Goal: Obtain resource: Download file/media

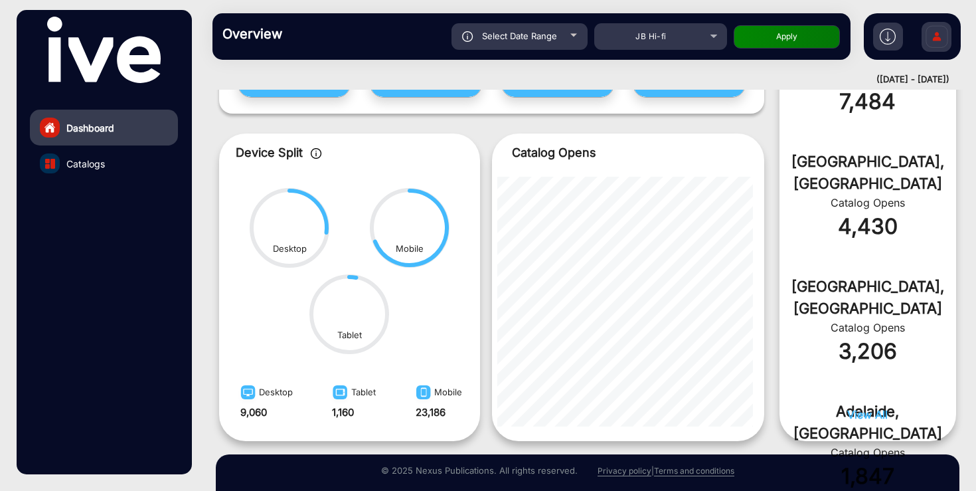
scroll to position [668, 0]
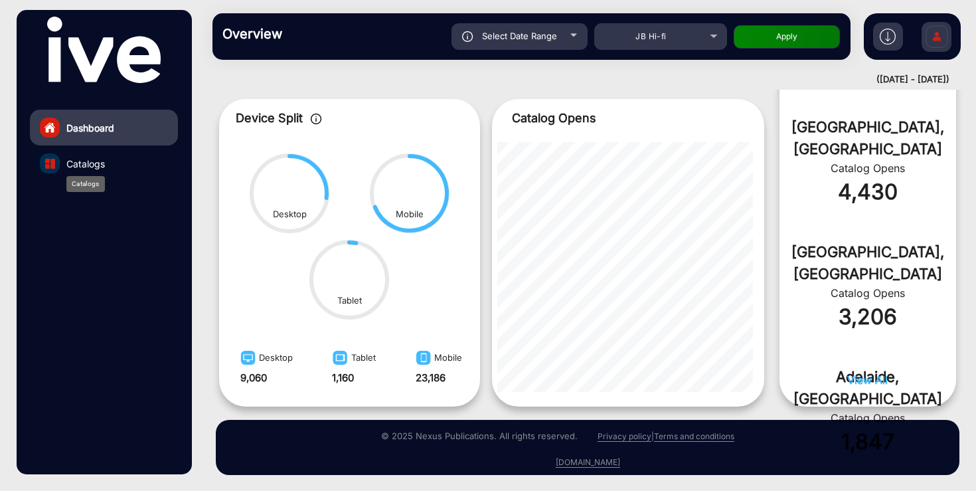
click at [97, 167] on span "Catalogs" at bounding box center [85, 164] width 39 height 14
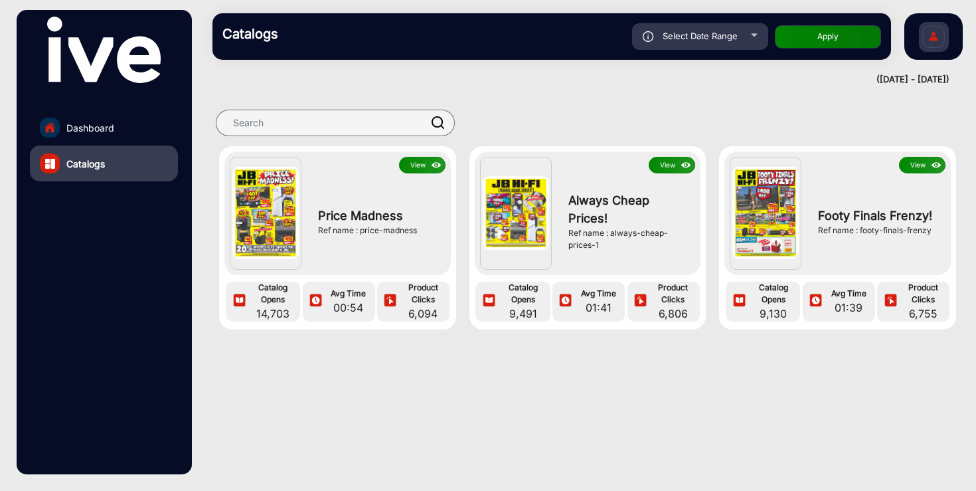
click at [930, 46] on img at bounding box center [934, 38] width 28 height 46
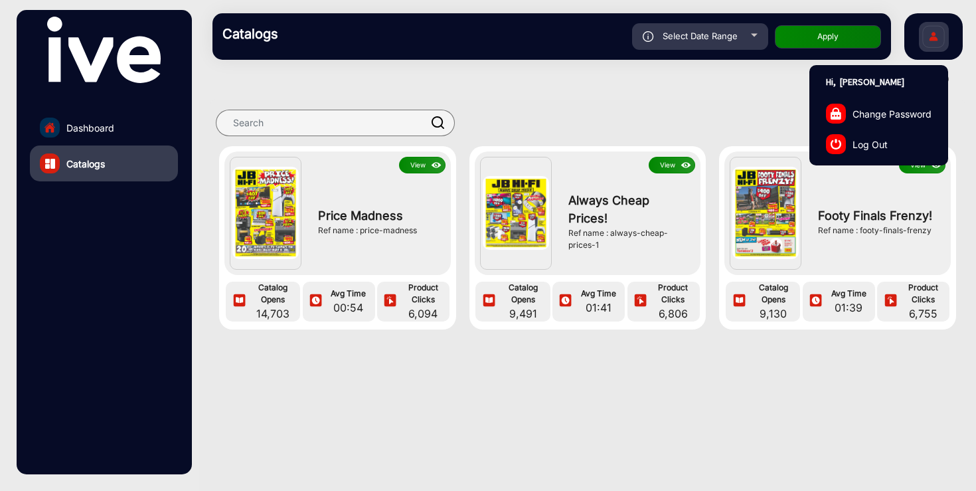
click at [717, 100] on div at bounding box center [587, 123] width 777 height 46
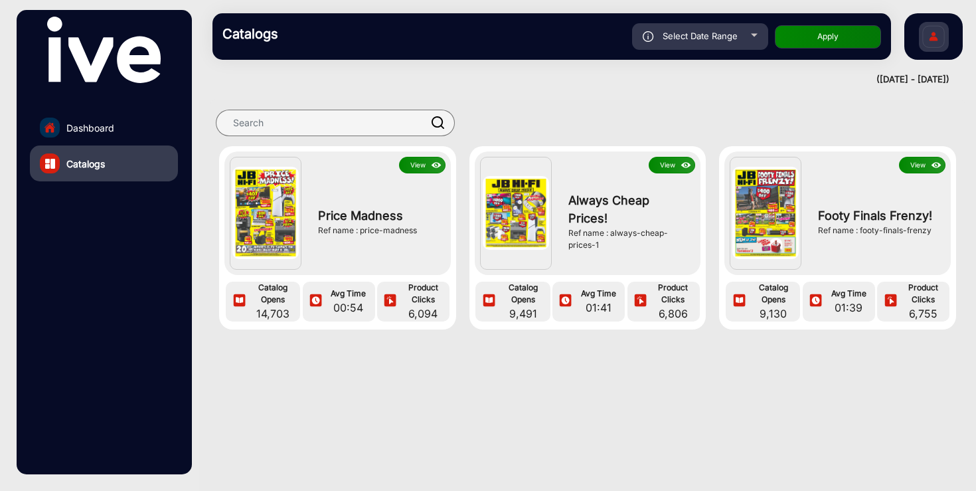
click at [420, 163] on button "View" at bounding box center [422, 165] width 46 height 17
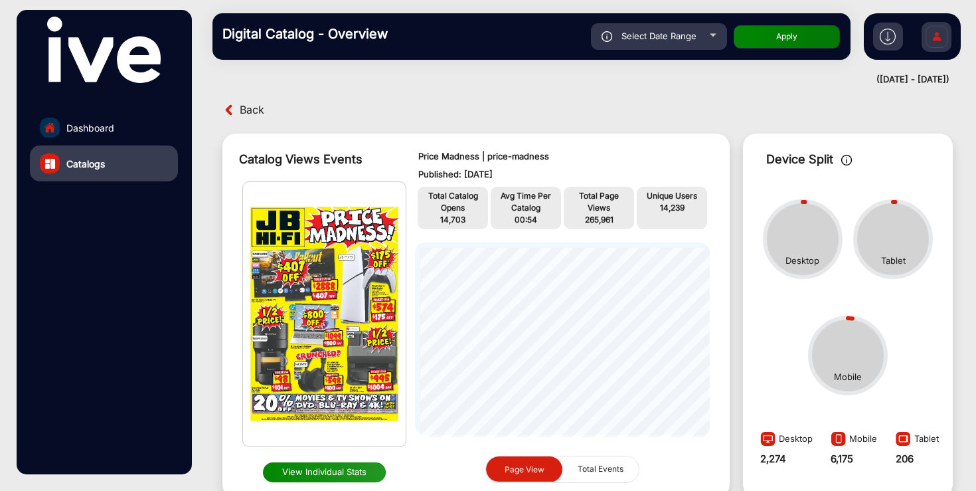
scroll to position [10, 0]
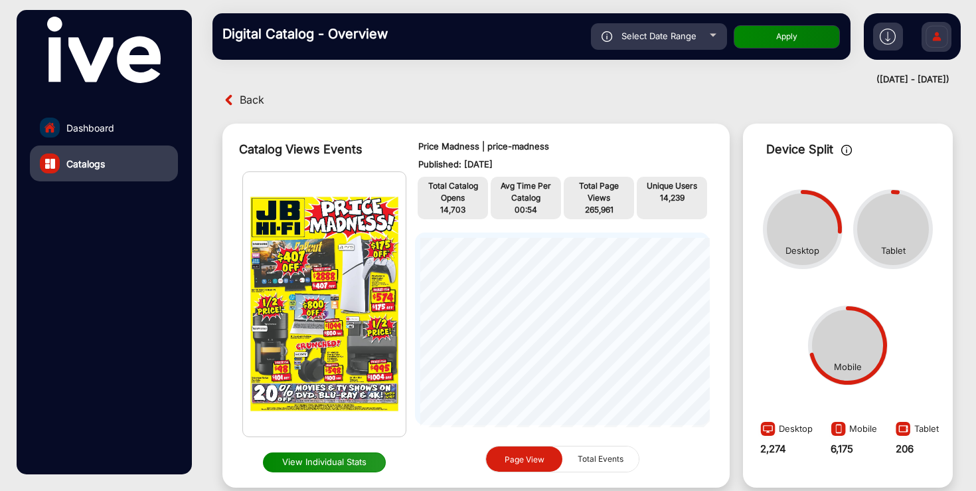
click at [887, 39] on img at bounding box center [888, 37] width 16 height 16
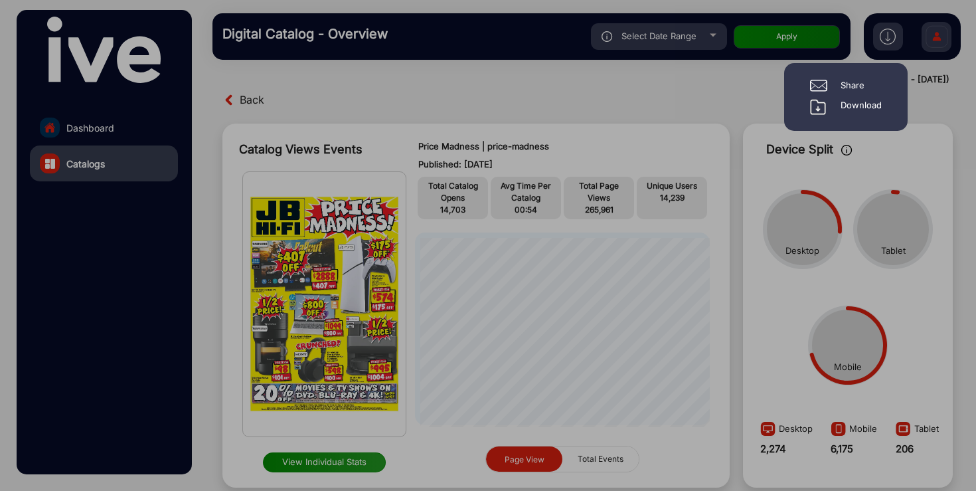
click at [855, 108] on div "Download" at bounding box center [861, 107] width 41 height 16
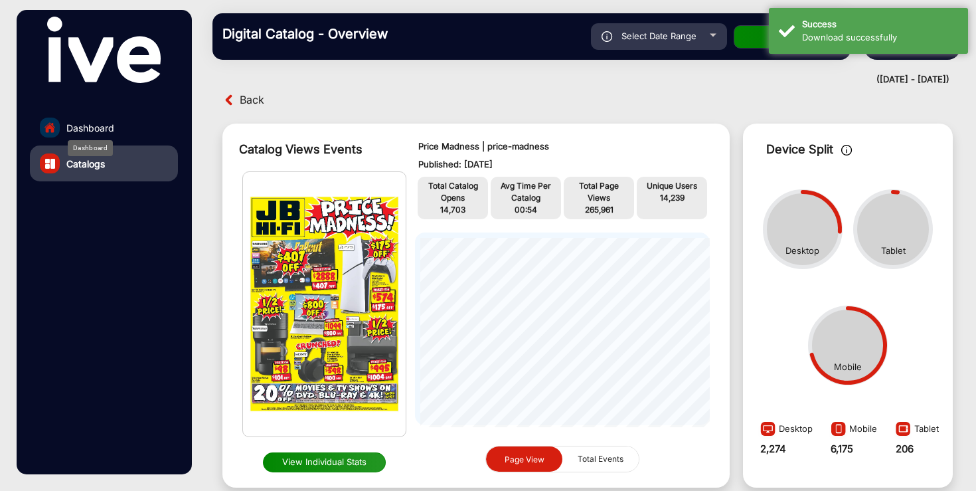
click at [102, 124] on span "Dashboard" at bounding box center [90, 128] width 48 height 14
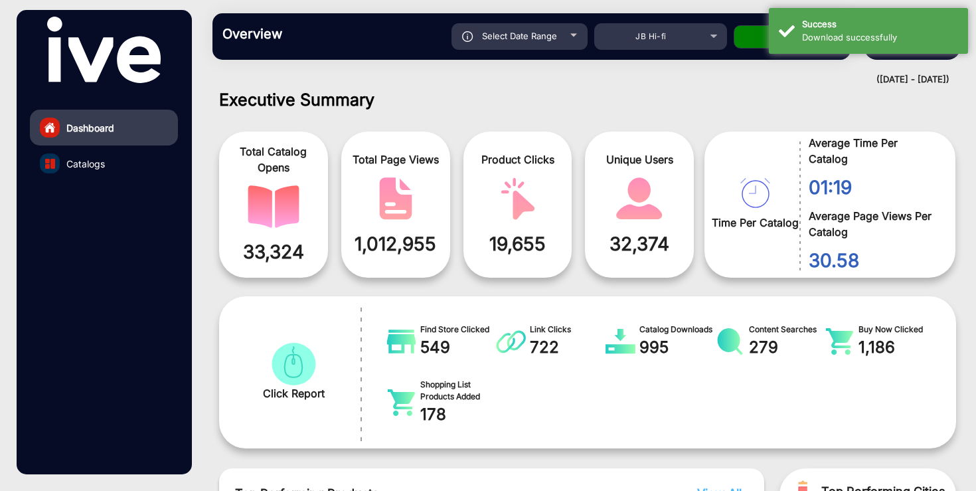
click at [108, 161] on link "Catalogs" at bounding box center [104, 163] width 148 height 36
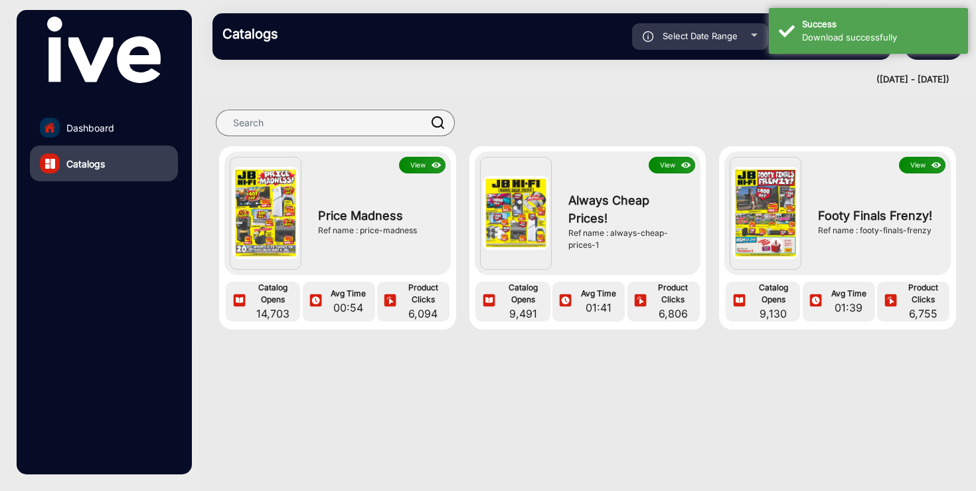
click at [761, 105] on div at bounding box center [587, 123] width 777 height 46
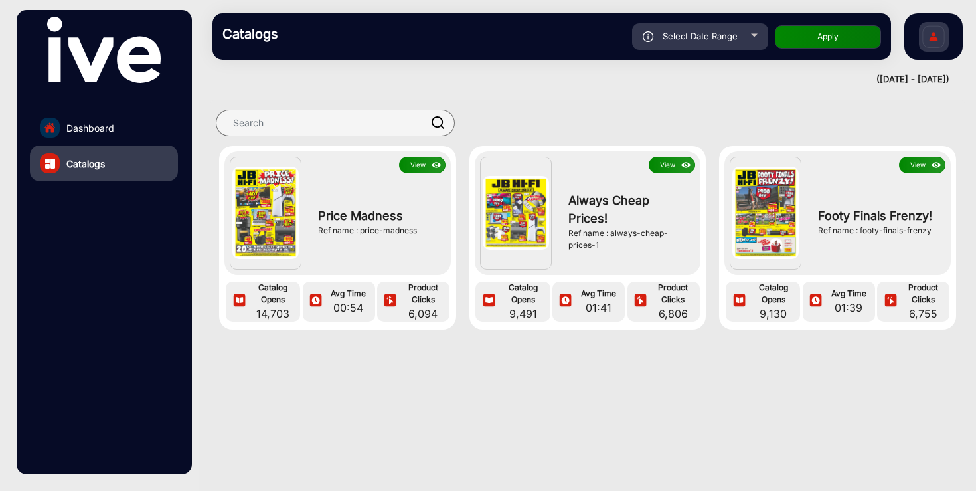
click at [669, 170] on button "View" at bounding box center [672, 165] width 46 height 17
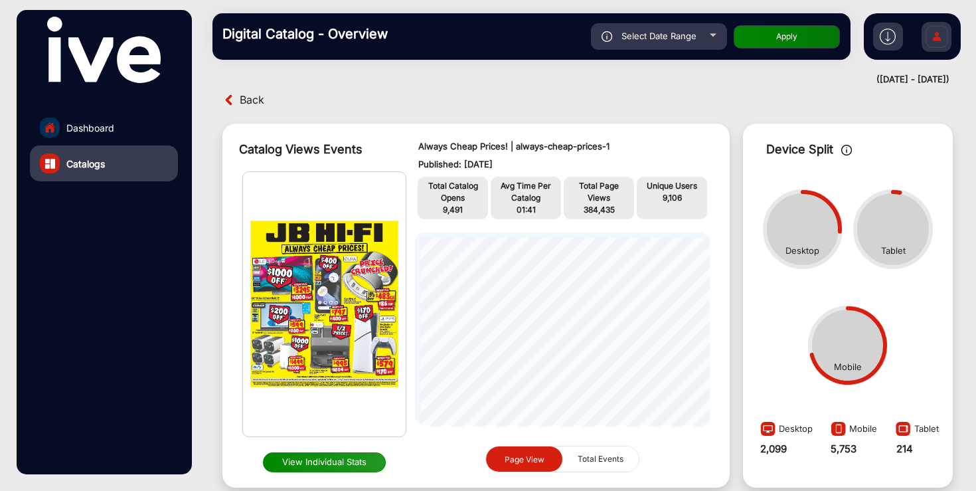
click at [889, 32] on img at bounding box center [888, 37] width 16 height 16
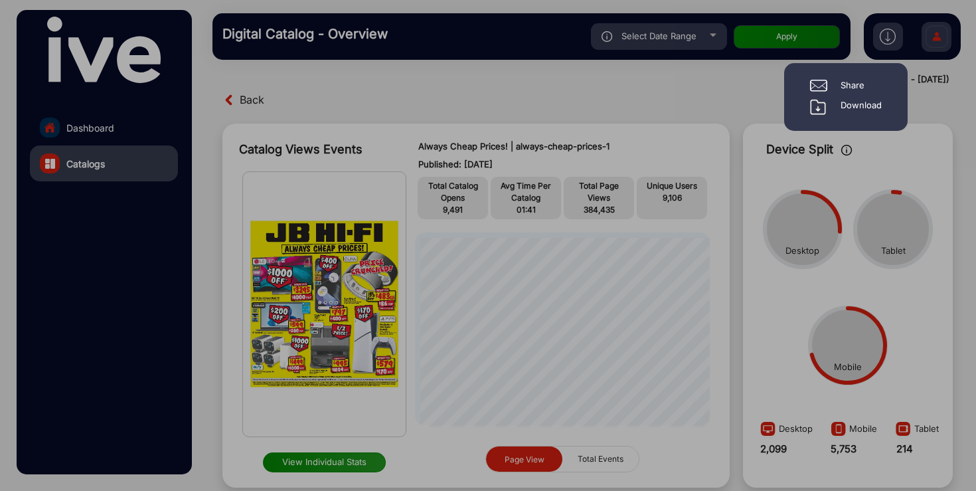
click at [863, 106] on div "Download" at bounding box center [861, 107] width 41 height 16
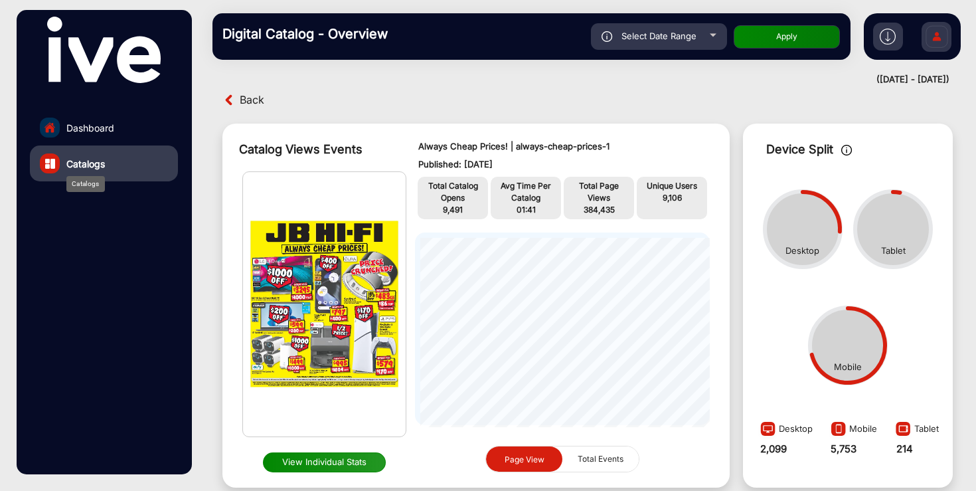
click at [80, 161] on span "Catalogs" at bounding box center [85, 164] width 39 height 14
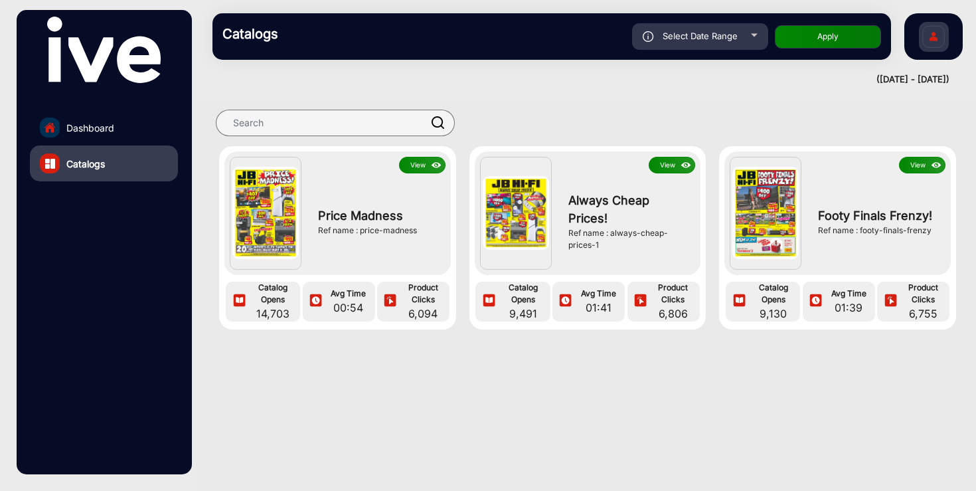
click at [918, 162] on button "View" at bounding box center [922, 165] width 46 height 17
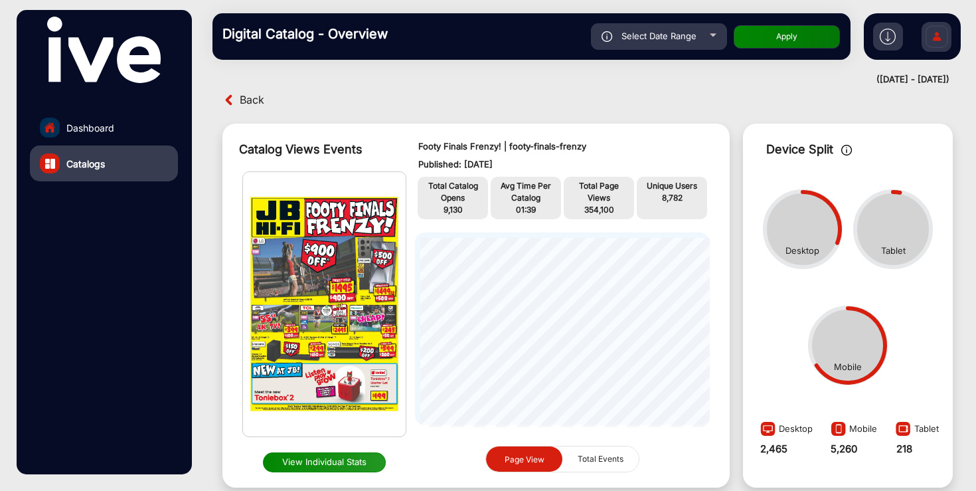
click at [889, 39] on img at bounding box center [888, 37] width 16 height 16
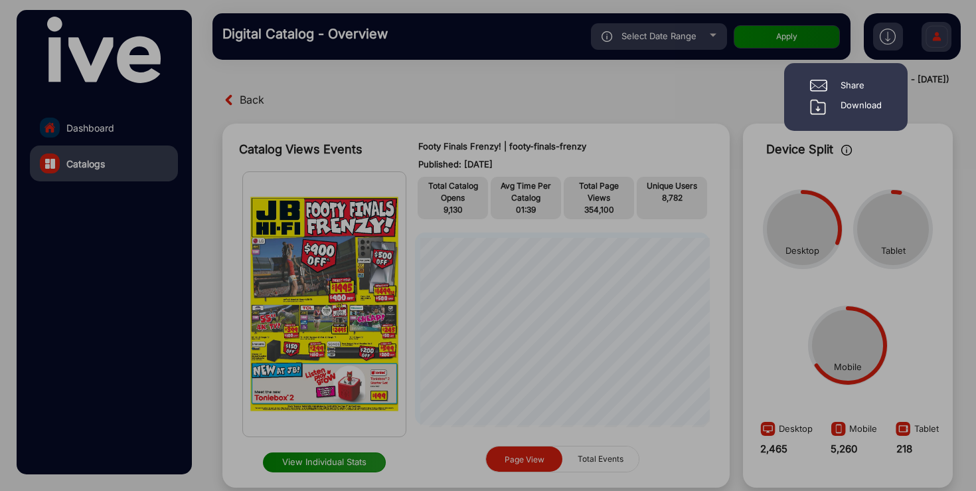
click at [868, 107] on div "Download" at bounding box center [861, 107] width 41 height 16
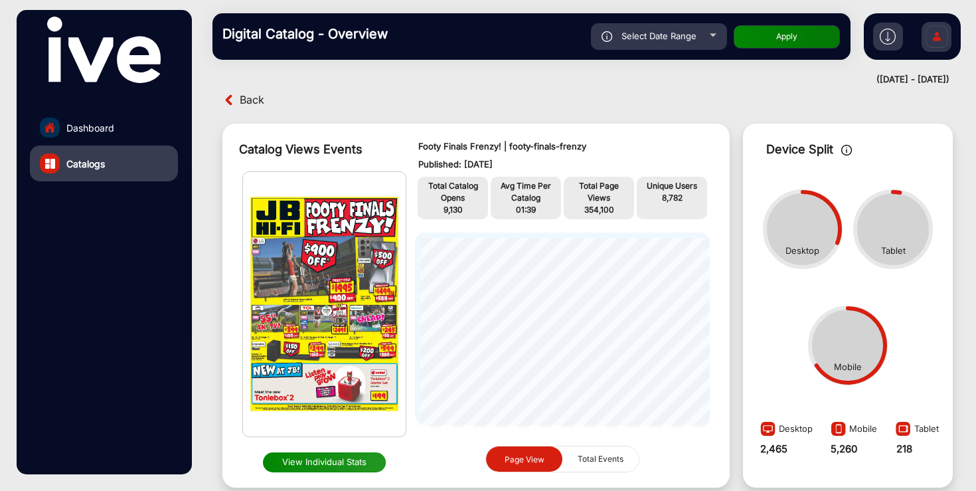
click at [428, 100] on div "Back" at bounding box center [403, 100] width 369 height 21
click at [110, 165] on link "Catalogs" at bounding box center [104, 163] width 148 height 36
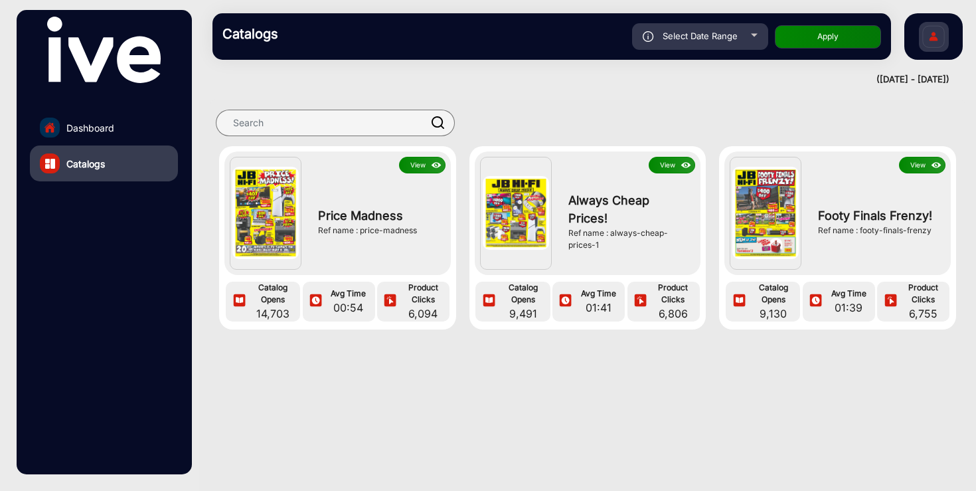
click at [915, 163] on button "View" at bounding box center [922, 165] width 46 height 17
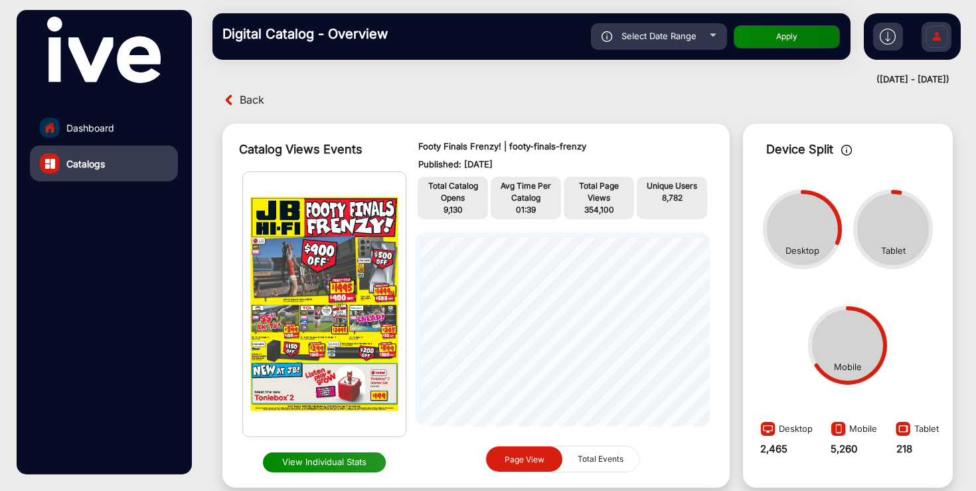
click at [691, 37] on span "Select Date Range" at bounding box center [659, 36] width 75 height 11
type input "[DATE]"
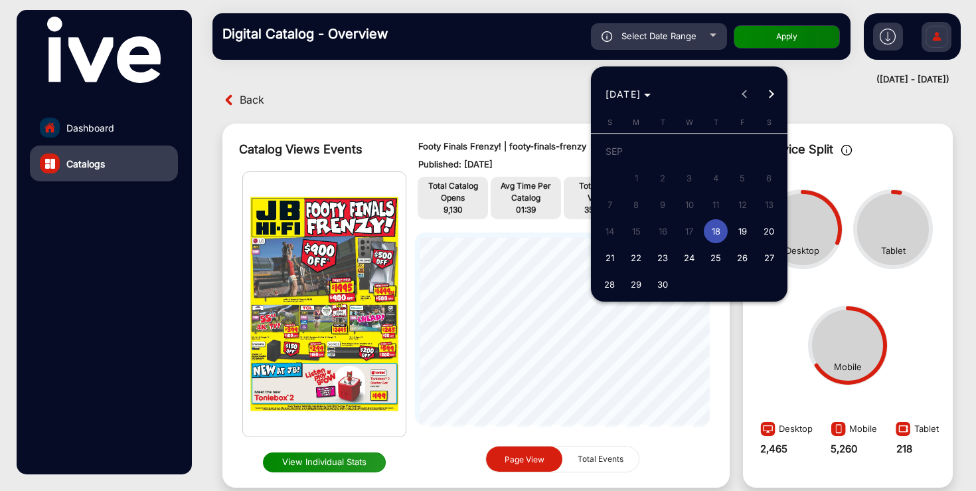
click at [137, 166] on div at bounding box center [488, 245] width 976 height 491
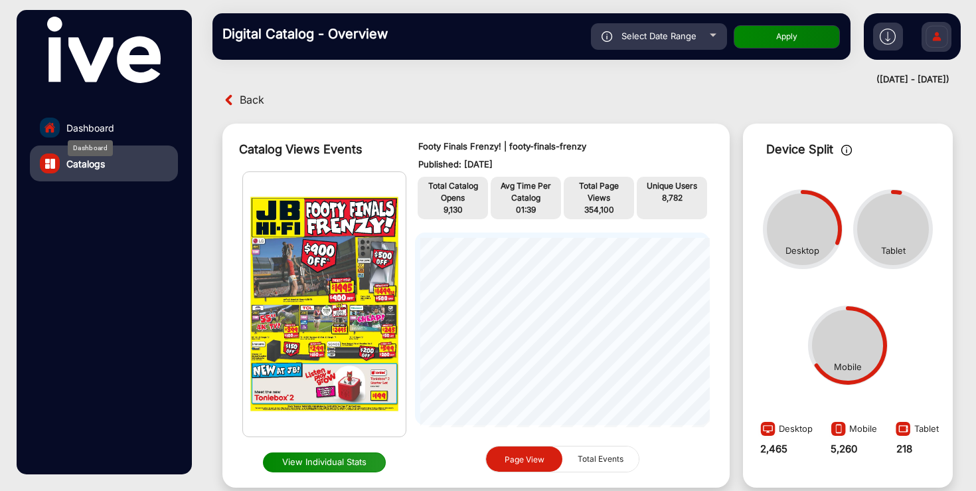
click at [100, 124] on span "Dashboard" at bounding box center [90, 128] width 48 height 14
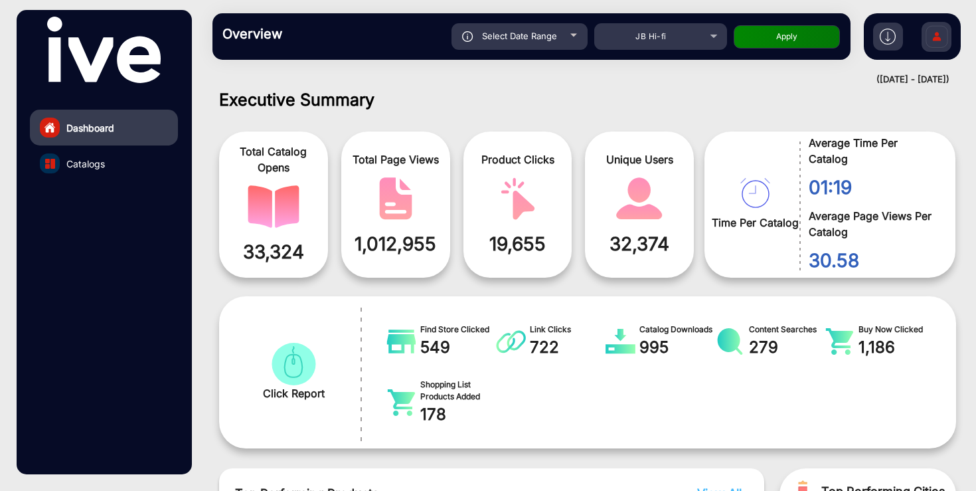
click at [555, 41] on span "Select Date Range" at bounding box center [519, 36] width 75 height 11
type input "[DATE]"
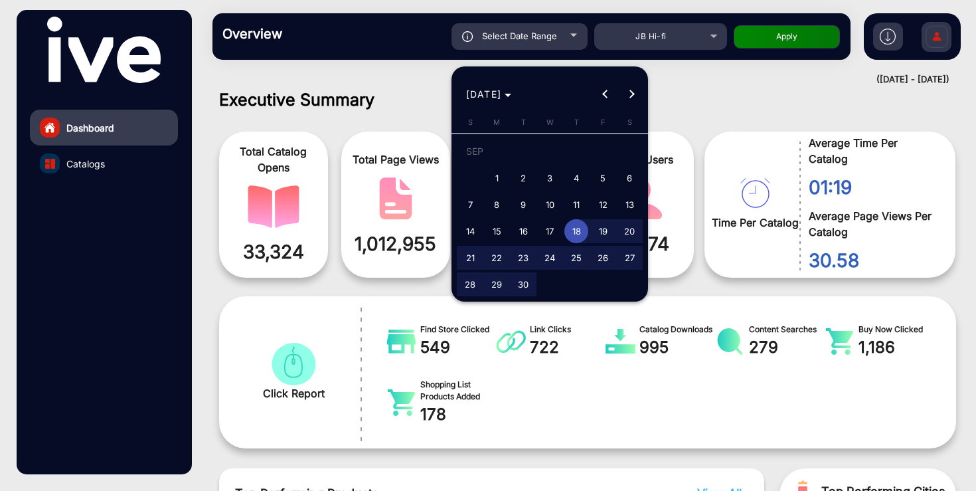
click at [580, 230] on span "18" at bounding box center [576, 231] width 24 height 24
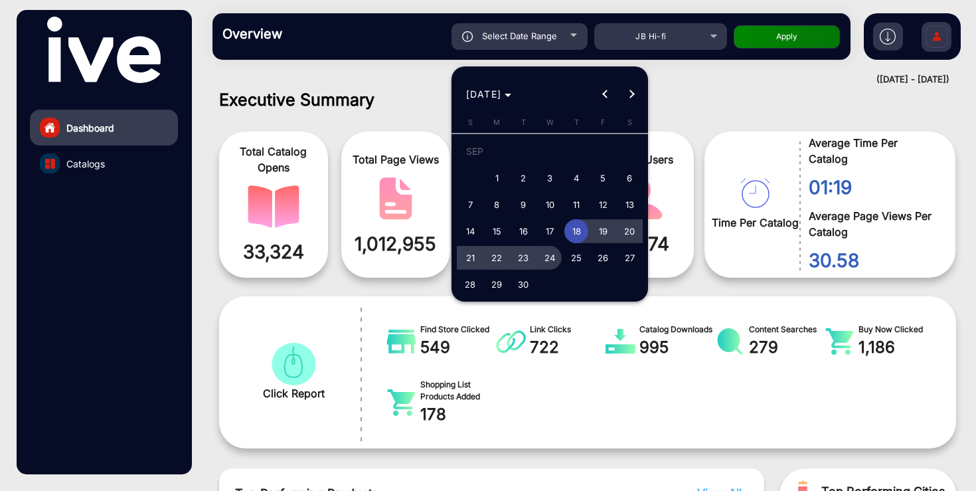
click at [552, 257] on span "24" at bounding box center [550, 258] width 24 height 24
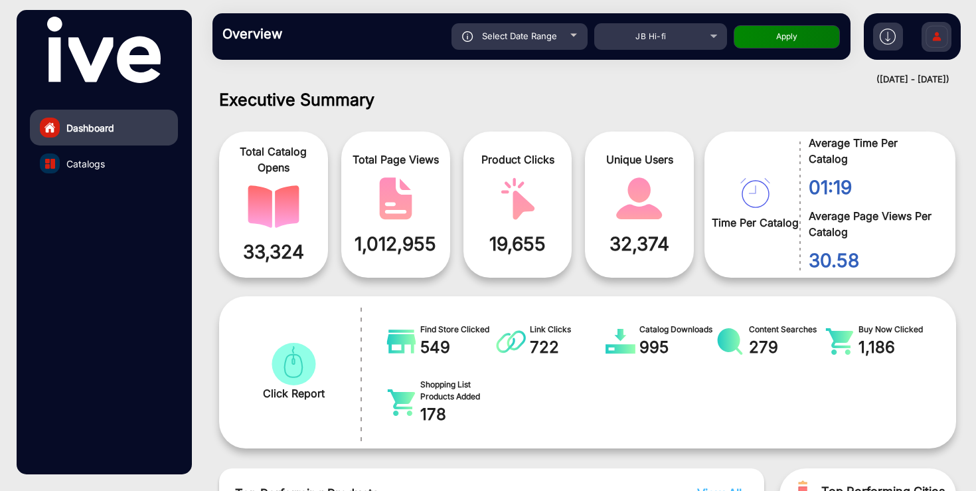
type input "[DATE]"
click at [796, 39] on button "Apply" at bounding box center [787, 36] width 106 height 23
type input "[DATE]"
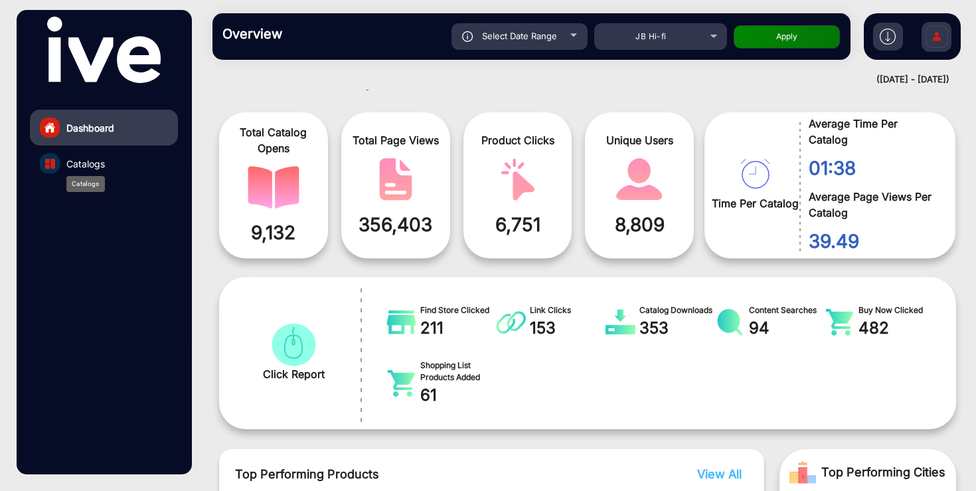
click at [100, 167] on span "Catalogs" at bounding box center [85, 164] width 39 height 14
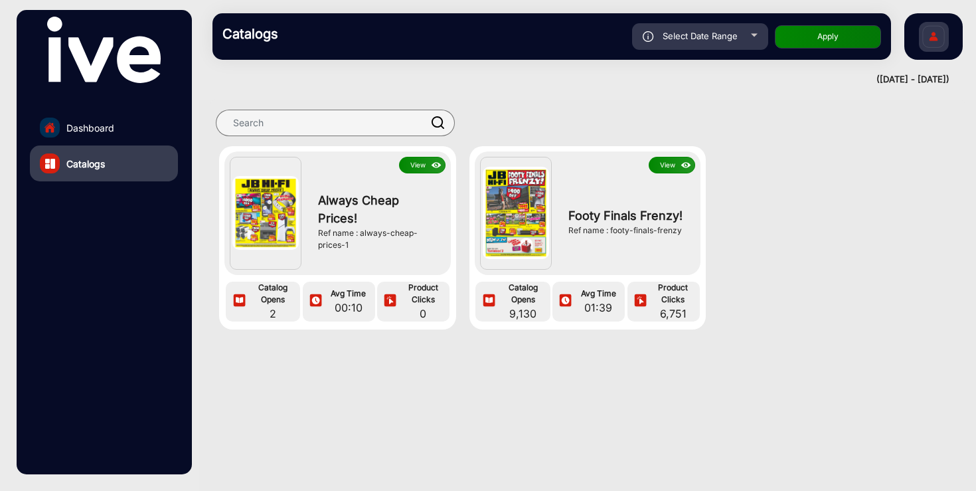
click at [663, 163] on button "View" at bounding box center [672, 165] width 46 height 17
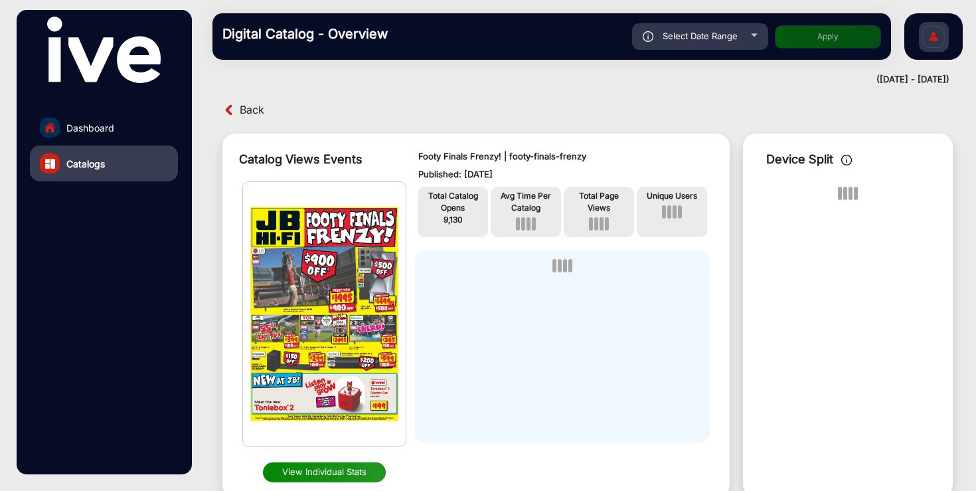
scroll to position [10, 0]
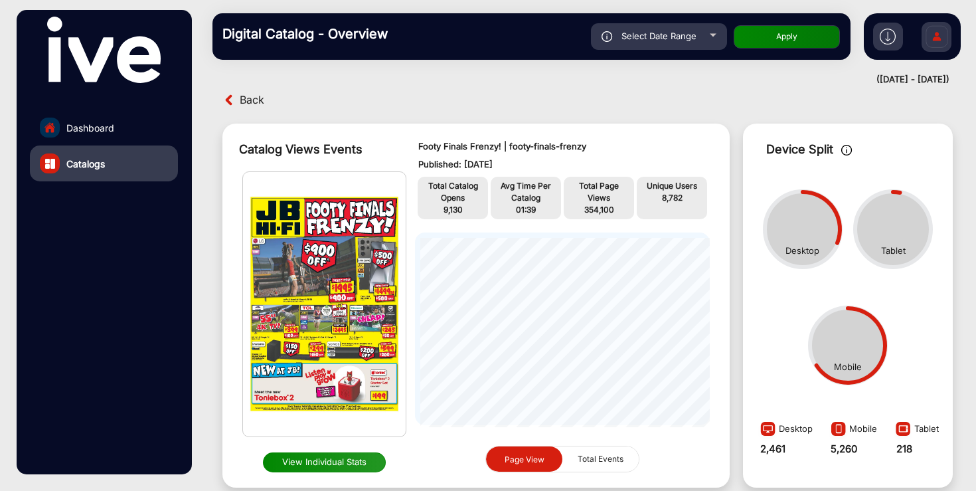
click at [673, 30] on div "Select Date Range" at bounding box center [659, 36] width 136 height 27
type input "[DATE]"
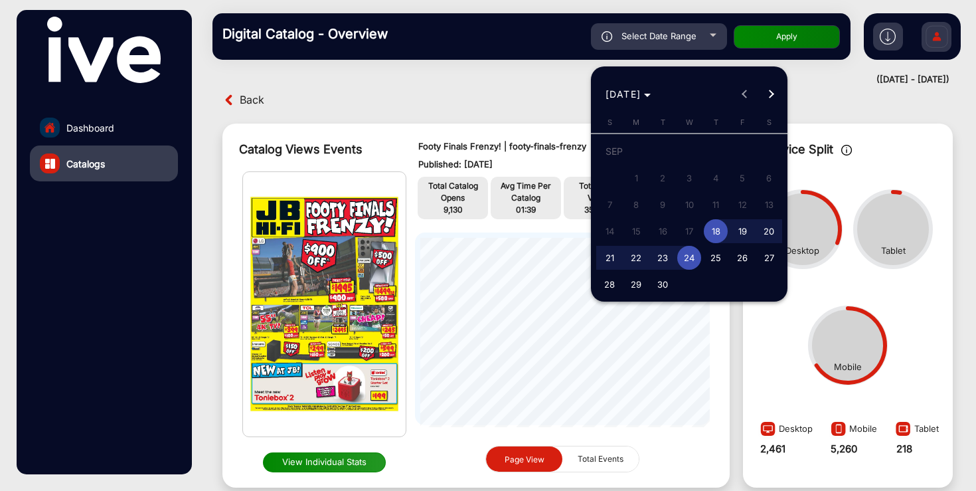
click at [714, 226] on span "18" at bounding box center [716, 231] width 24 height 24
click at [719, 259] on span "25" at bounding box center [716, 258] width 24 height 24
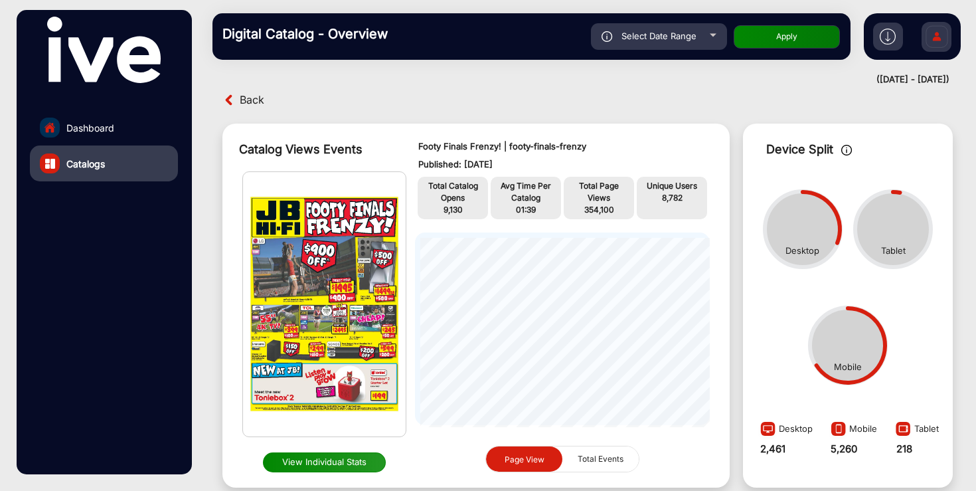
type input "[DATE]"
click at [777, 36] on button "Apply" at bounding box center [787, 36] width 106 height 23
type input "[DATE]"
click at [685, 35] on span "Select Date Range" at bounding box center [659, 36] width 75 height 11
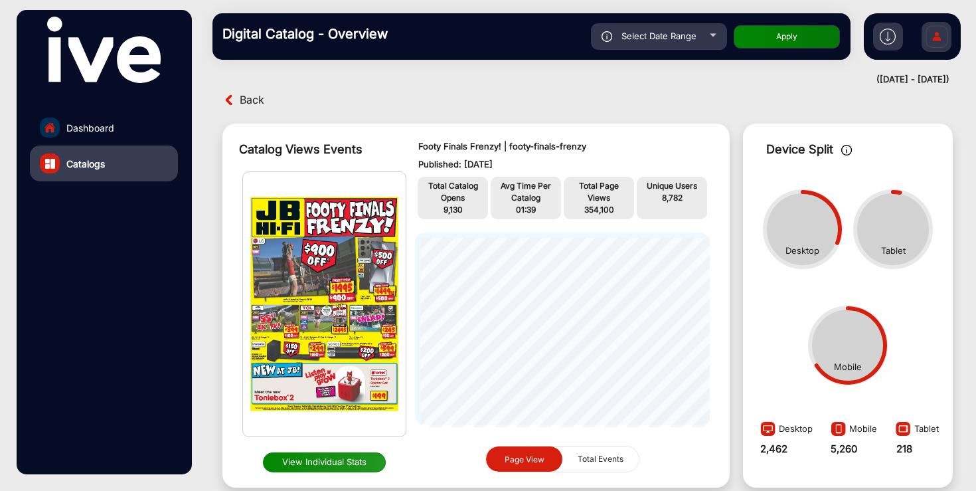
type input "[DATE]"
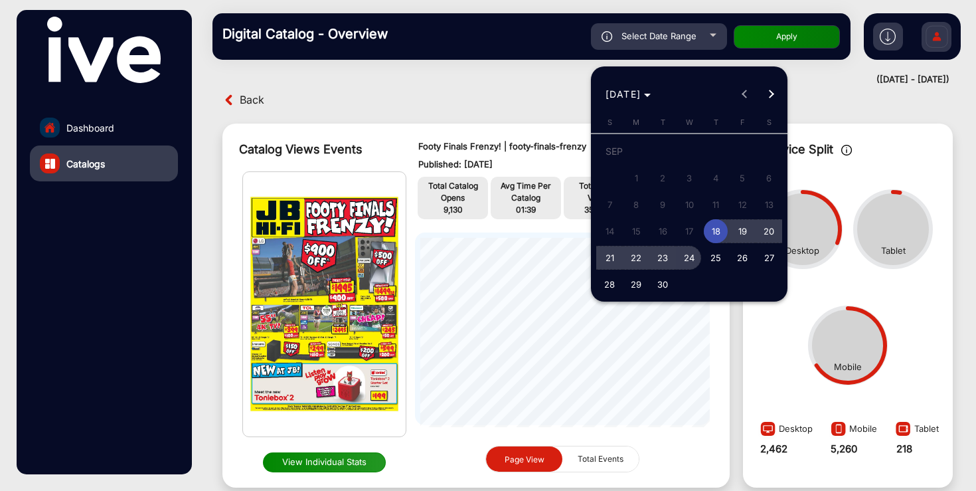
click at [689, 258] on span "24" at bounding box center [689, 258] width 24 height 24
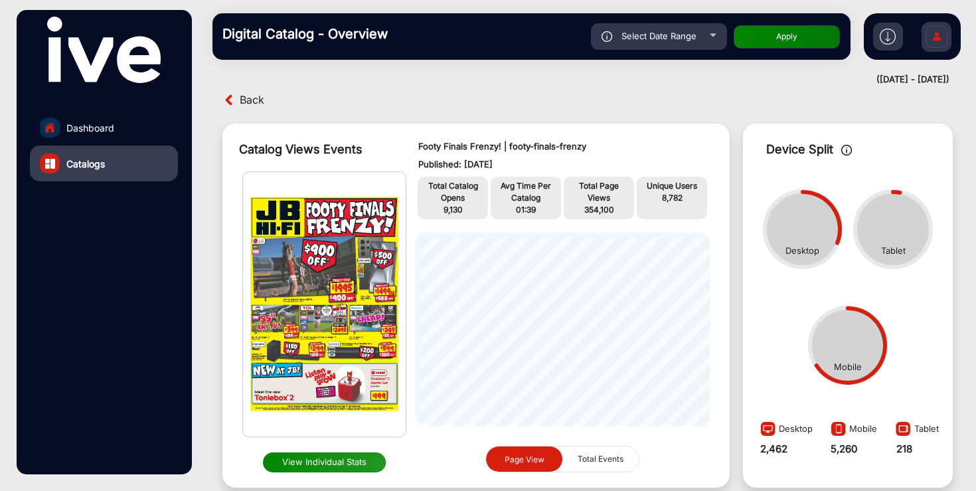
type input "[DATE]"
click at [786, 37] on button "Apply" at bounding box center [787, 36] width 106 height 23
type input "[DATE]"
click at [892, 39] on img at bounding box center [888, 37] width 16 height 16
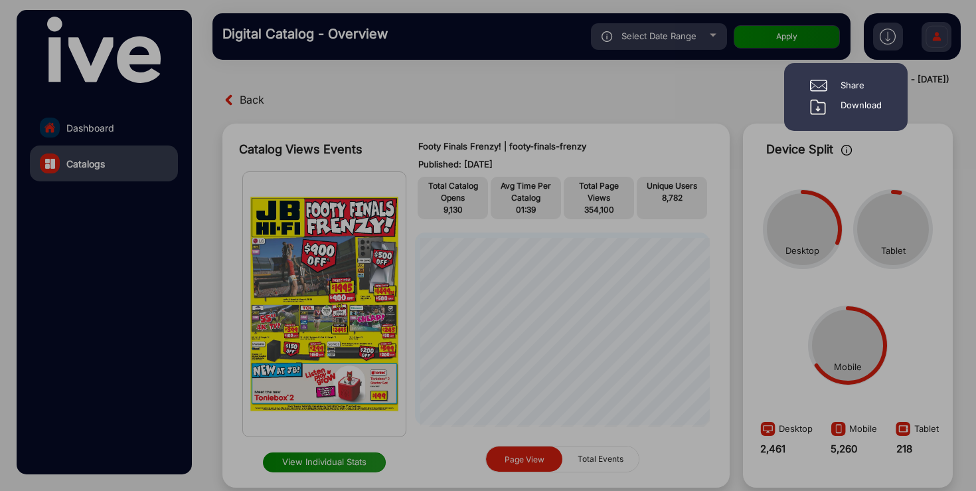
click at [861, 107] on div "Download" at bounding box center [861, 107] width 41 height 16
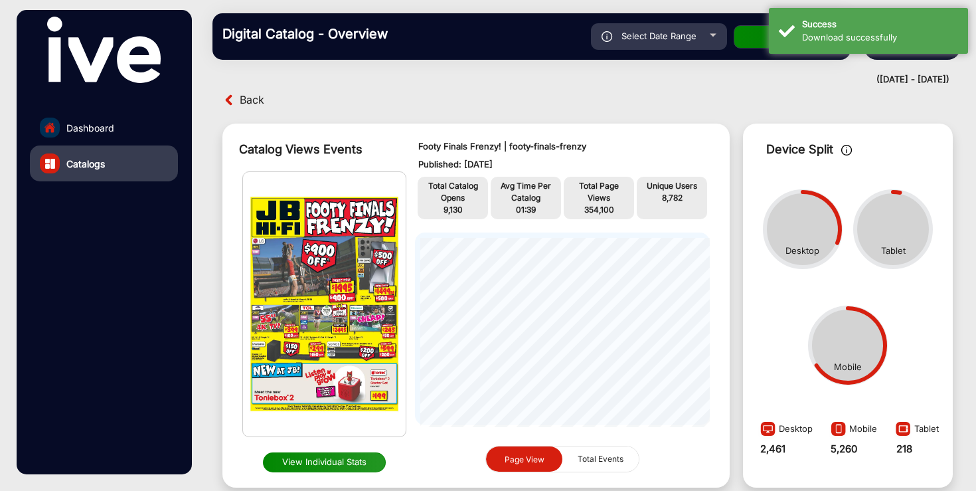
click at [450, 94] on div "Back" at bounding box center [403, 100] width 369 height 21
click at [651, 37] on span "Select Date Range" at bounding box center [659, 36] width 75 height 11
type input "[DATE]"
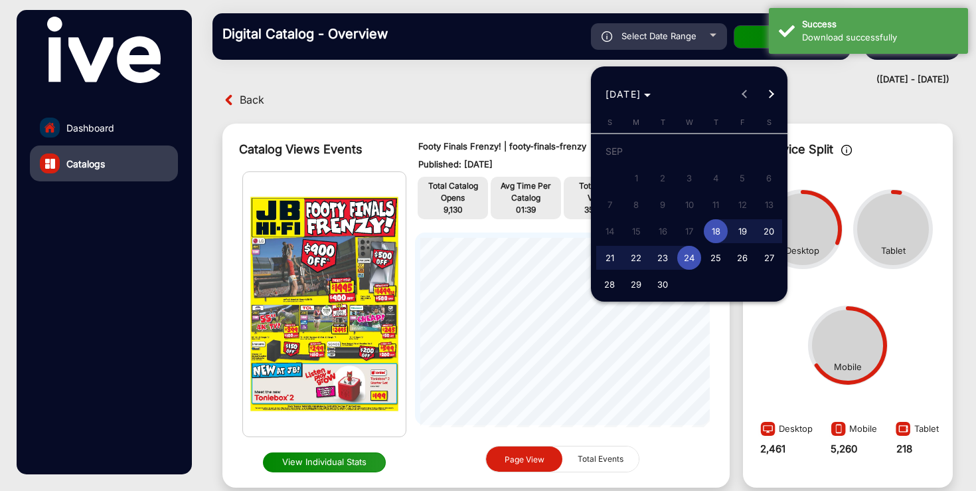
click at [719, 258] on span "25" at bounding box center [716, 258] width 24 height 24
type input "[DATE]"
click at [772, 91] on span "Next month" at bounding box center [771, 94] width 27 height 27
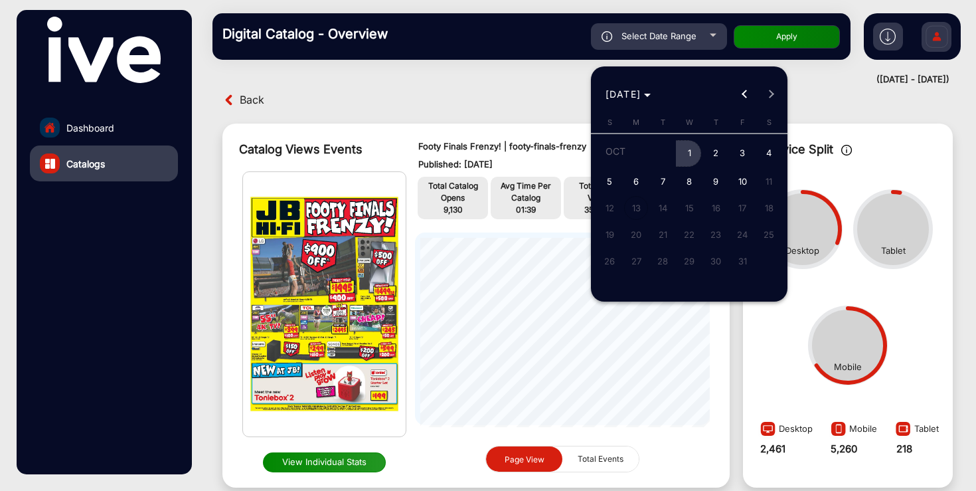
click at [698, 153] on span "1" at bounding box center [689, 153] width 24 height 27
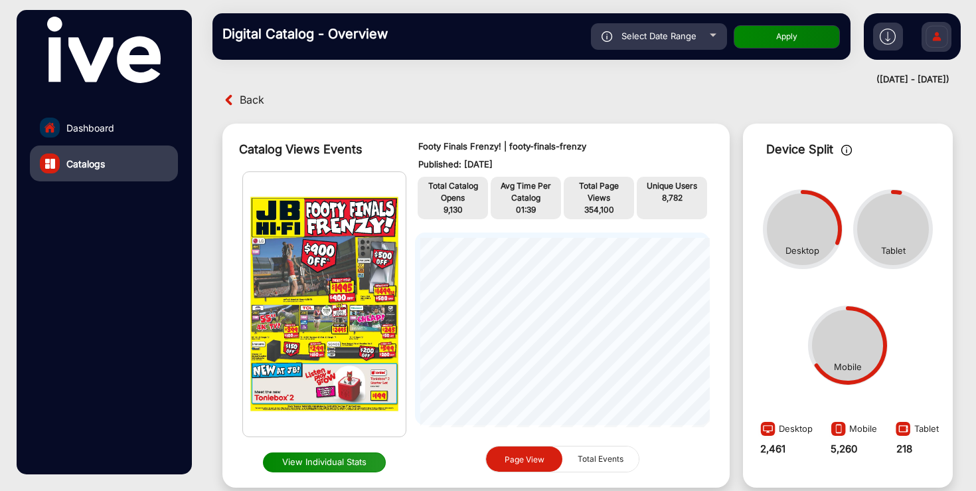
type input "[DATE]"
click at [804, 36] on button "Apply" at bounding box center [787, 36] width 106 height 23
type input "[DATE]"
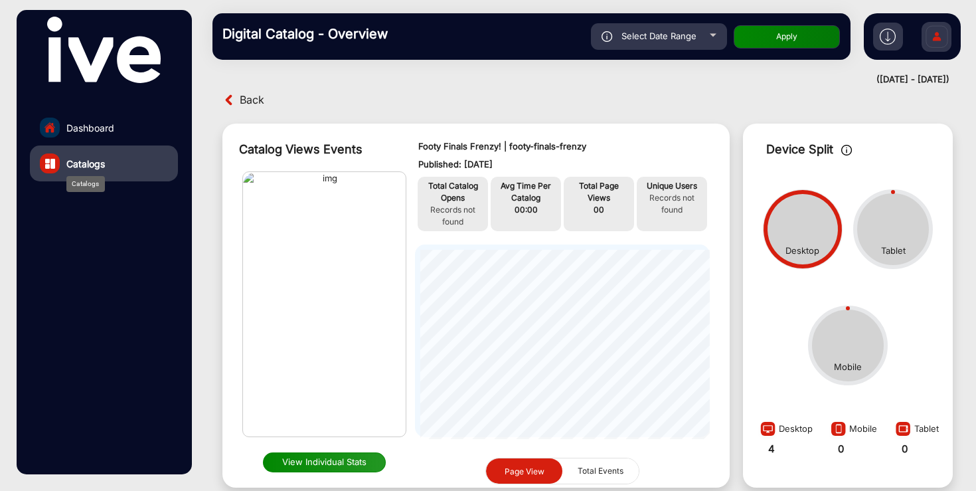
click at [81, 176] on div "Catalogs" at bounding box center [85, 184] width 39 height 16
click at [85, 163] on span "Catalogs" at bounding box center [85, 164] width 39 height 14
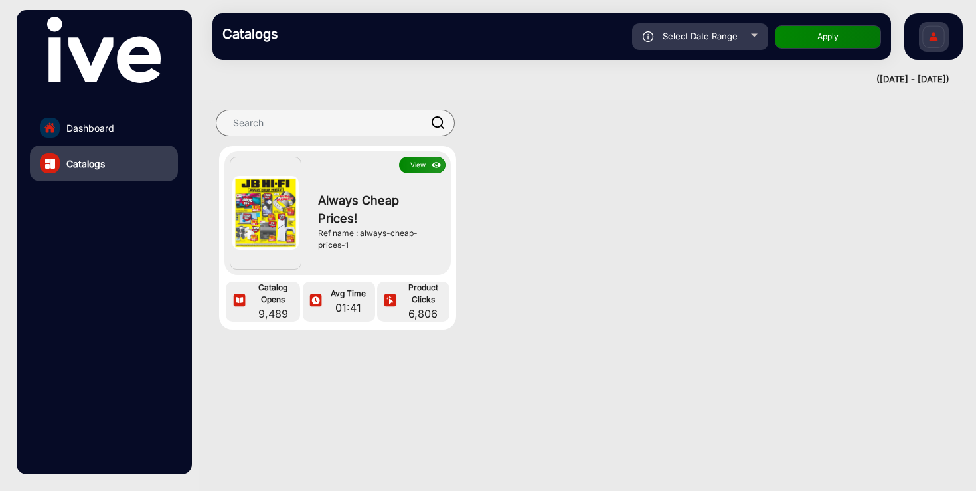
click at [418, 168] on button "View" at bounding box center [422, 165] width 46 height 17
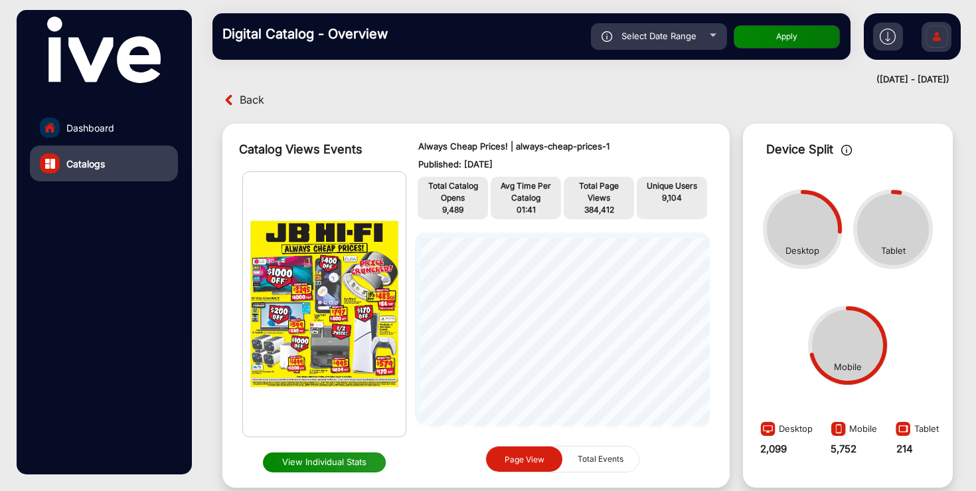
click at [888, 38] on img at bounding box center [888, 37] width 16 height 16
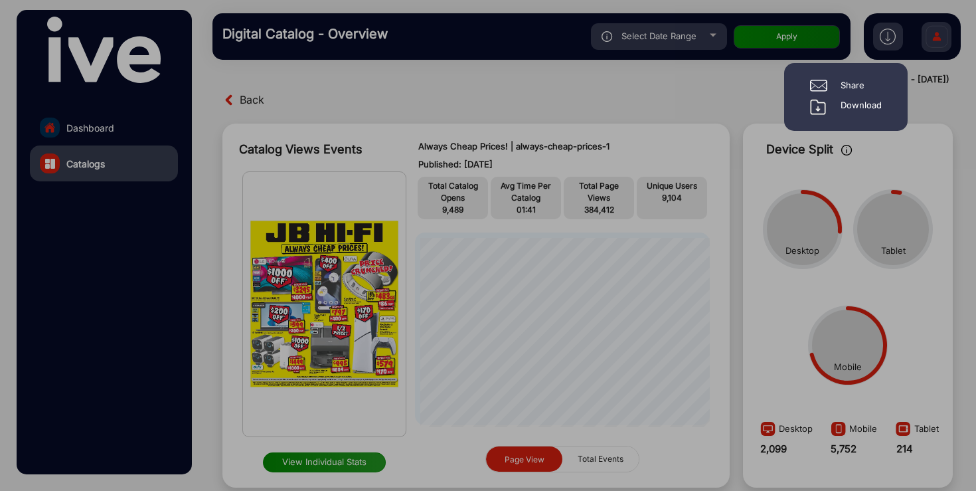
click at [861, 108] on div "Download" at bounding box center [861, 107] width 41 height 16
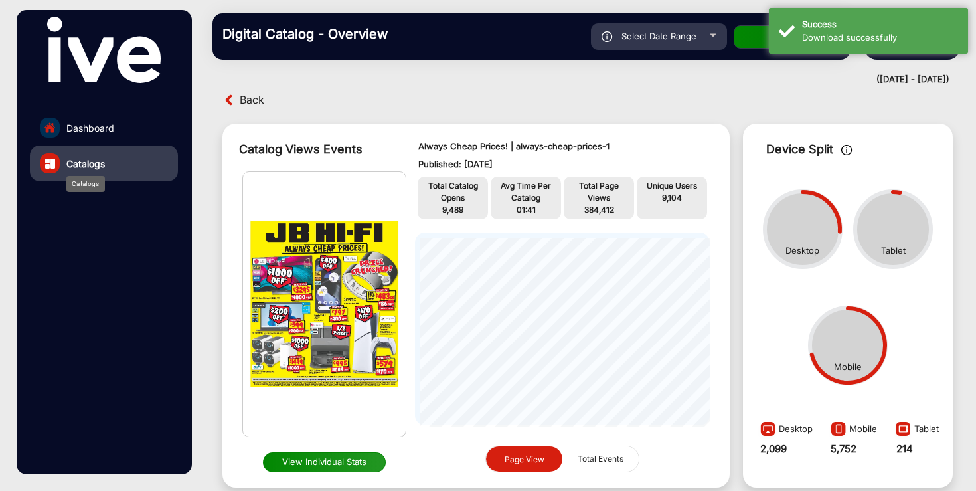
click at [94, 169] on span "Catalogs" at bounding box center [85, 164] width 39 height 14
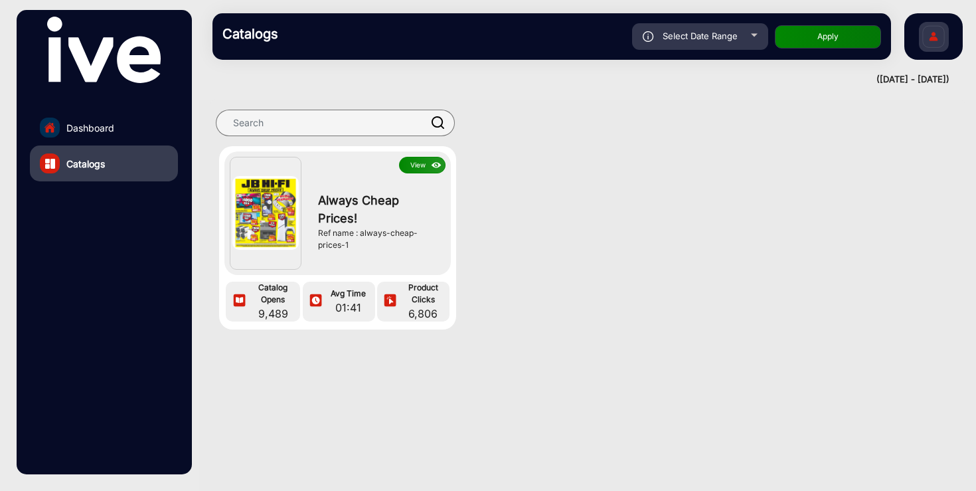
click at [120, 128] on link "Dashboard" at bounding box center [104, 128] width 148 height 36
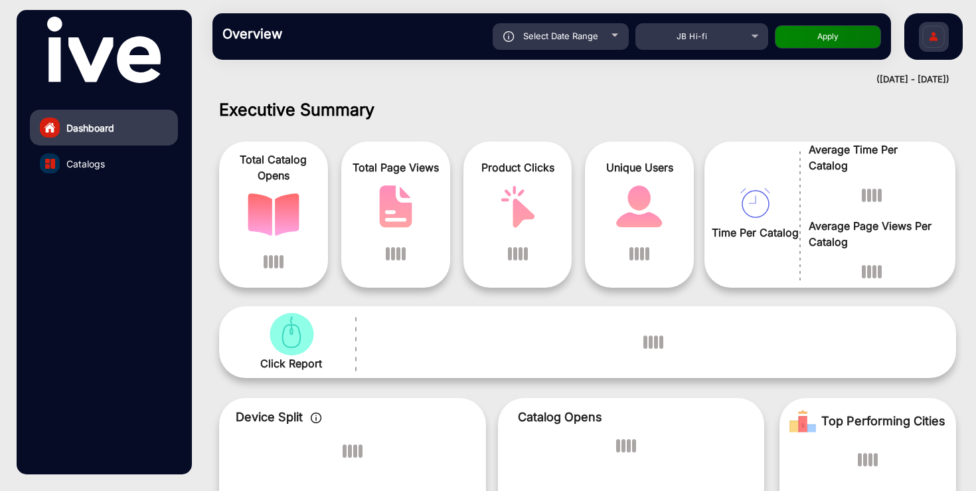
scroll to position [10, 0]
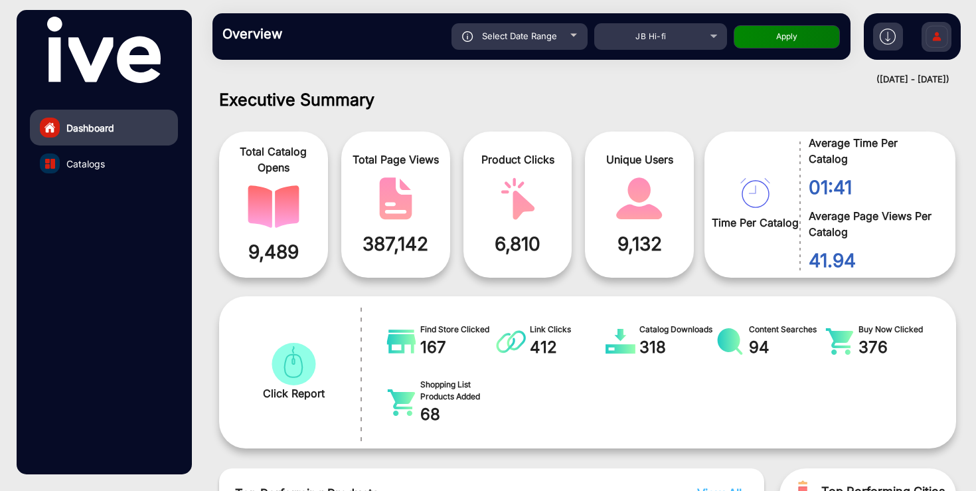
click at [555, 41] on span "Select Date Range" at bounding box center [519, 36] width 75 height 11
type input "[DATE]"
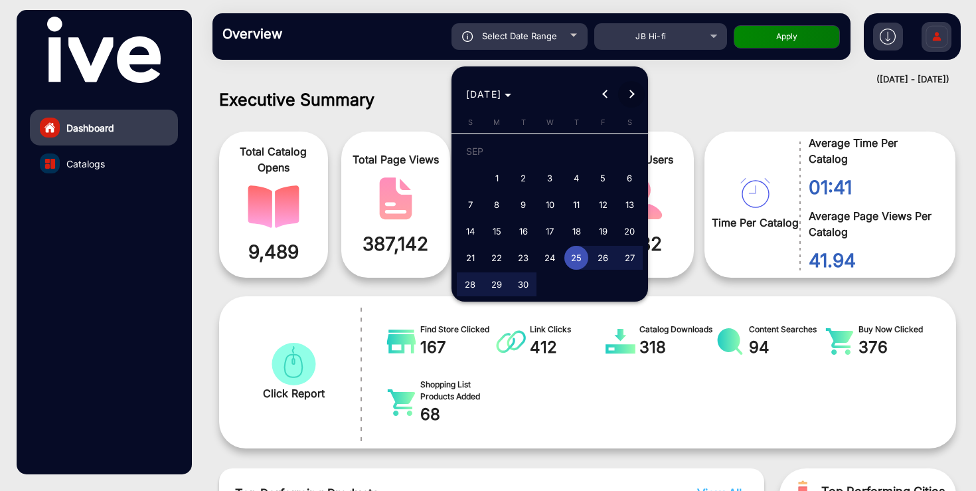
click at [633, 89] on span "Next month" at bounding box center [631, 94] width 27 height 27
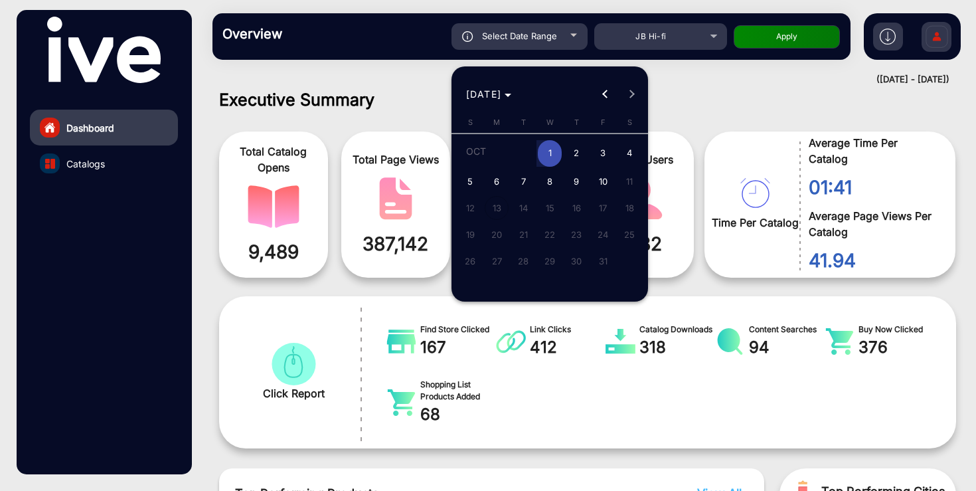
click at [573, 151] on span "2" at bounding box center [576, 153] width 24 height 27
type input "[DATE]"
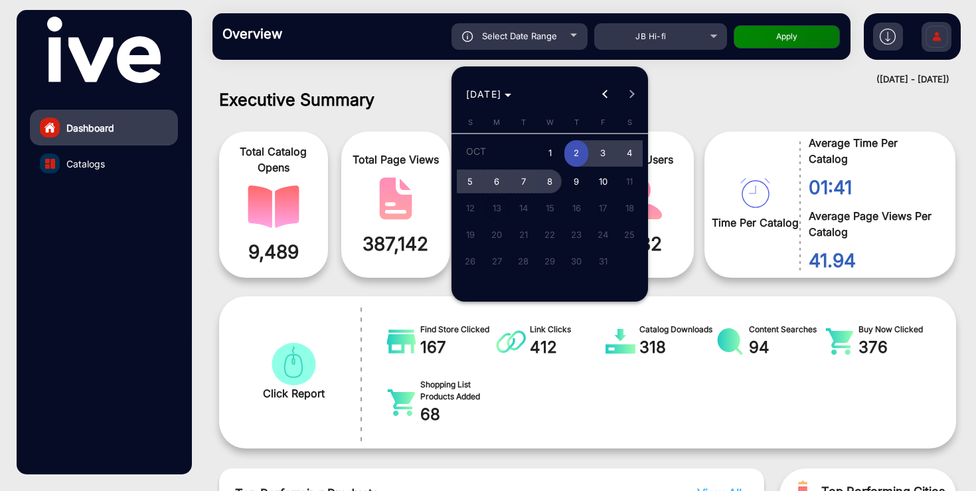
click at [549, 178] on span "8" at bounding box center [550, 181] width 24 height 24
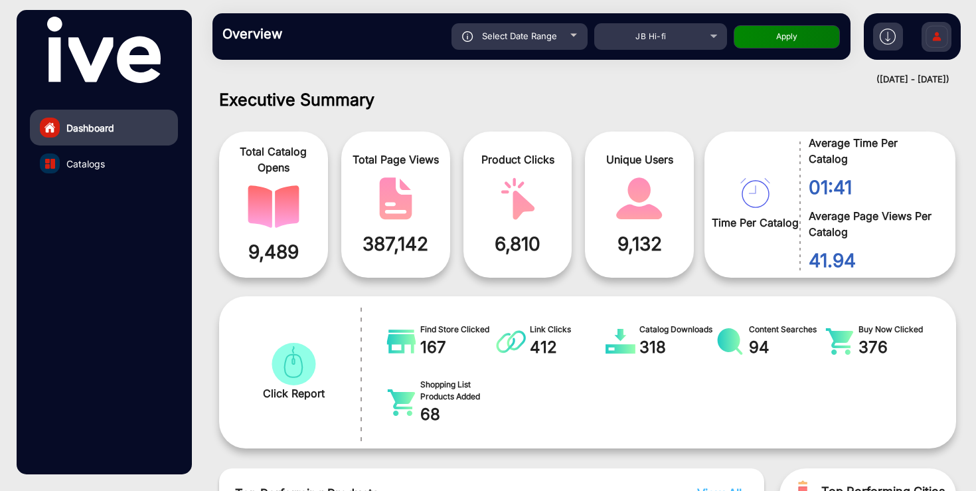
type input "[DATE]"
click at [784, 44] on button "Apply" at bounding box center [787, 36] width 106 height 23
type input "[DATE]"
click at [887, 38] on img at bounding box center [888, 37] width 16 height 16
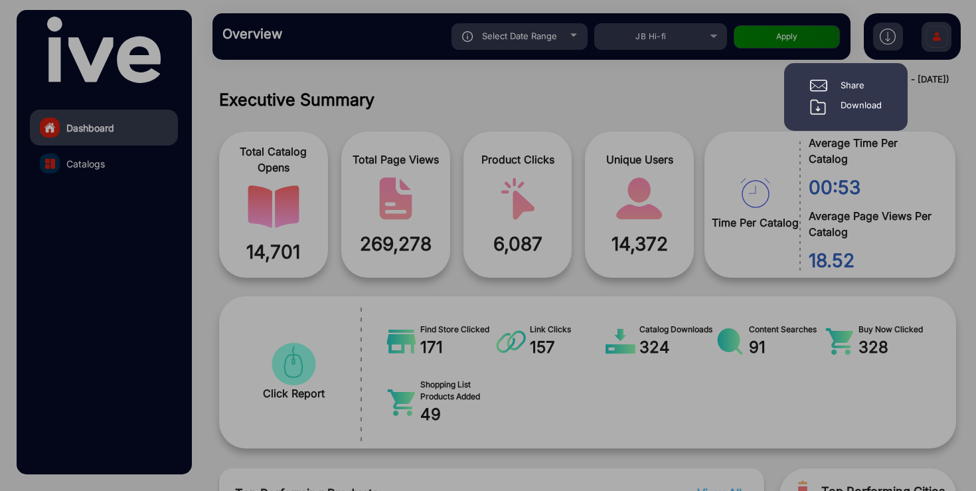
click at [868, 108] on div "Download" at bounding box center [861, 107] width 41 height 16
